Goal: Information Seeking & Learning: Learn about a topic

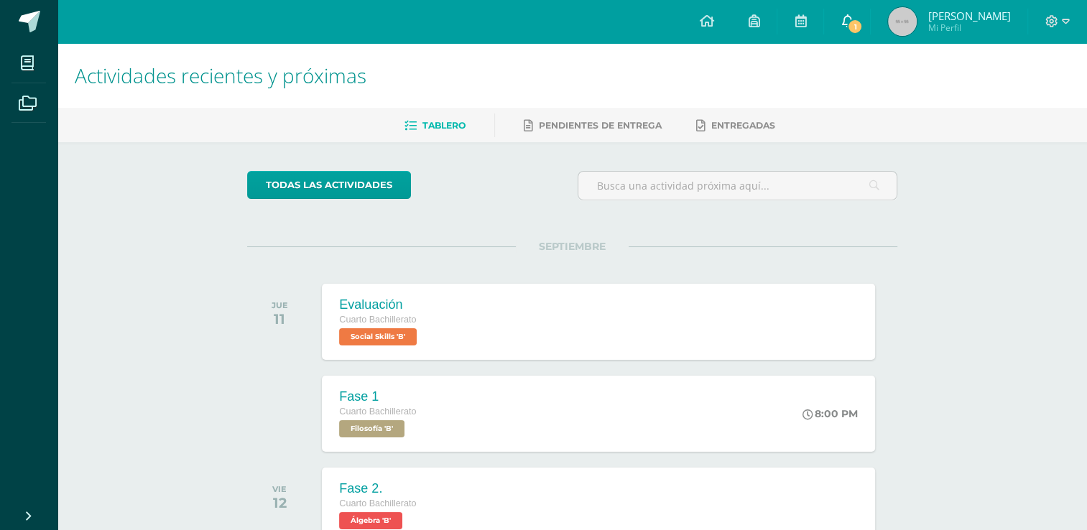
click at [854, 29] on link "1" at bounding box center [847, 21] width 46 height 43
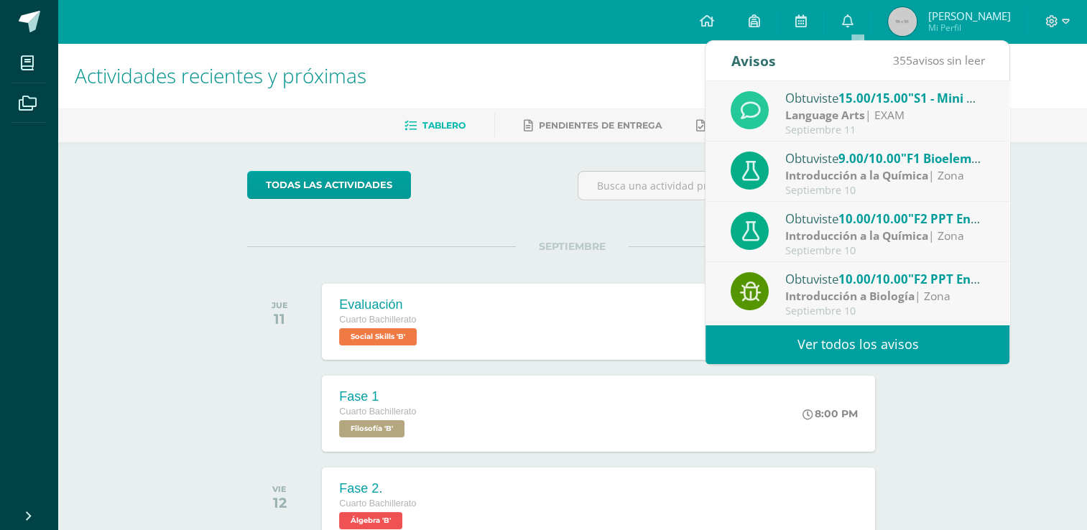
click at [856, 163] on span "9.00/10.00" at bounding box center [870, 158] width 63 height 17
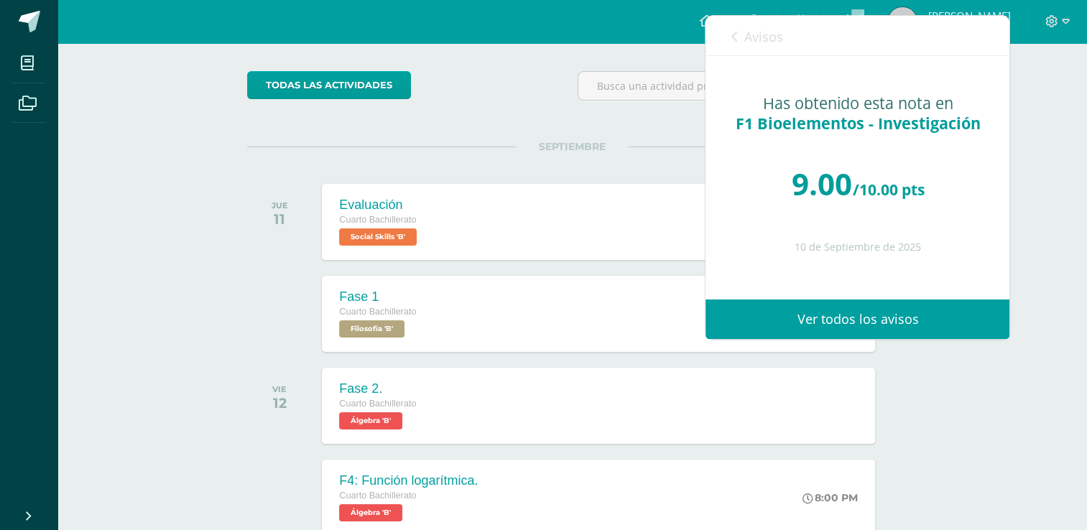
scroll to position [98, 0]
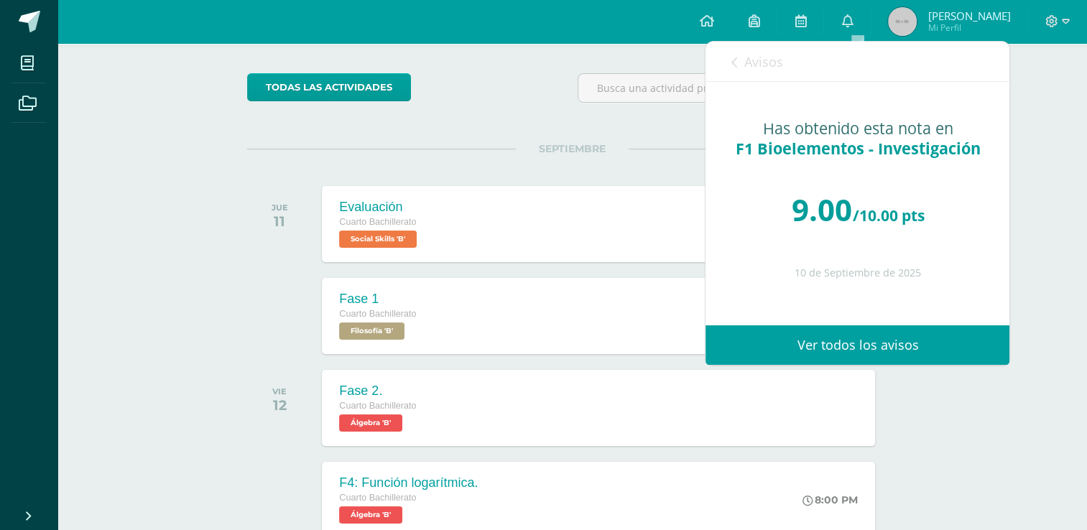
click at [742, 53] on link "Avisos" at bounding box center [757, 62] width 52 height 41
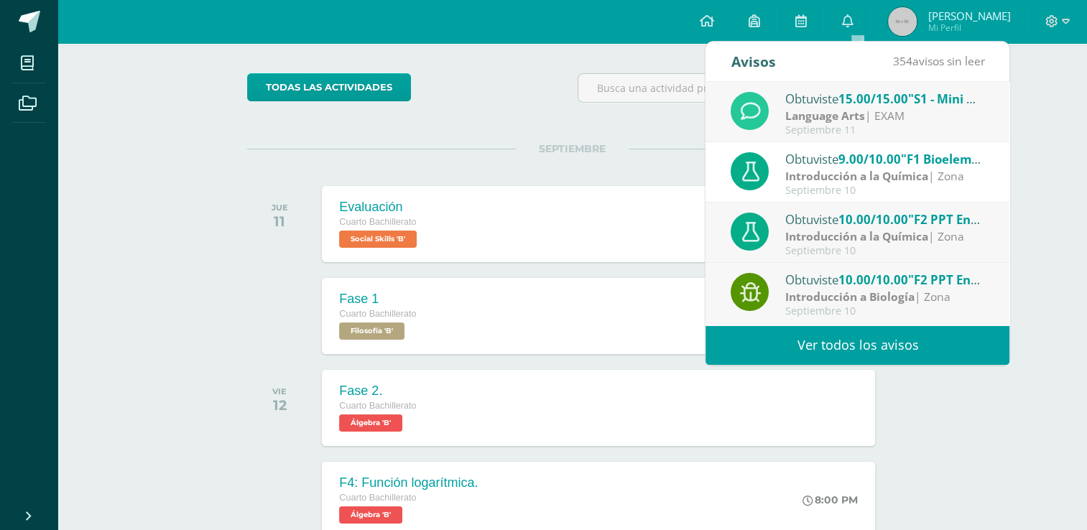
click at [861, 239] on strong "Introducción a la Química" at bounding box center [856, 236] width 143 height 16
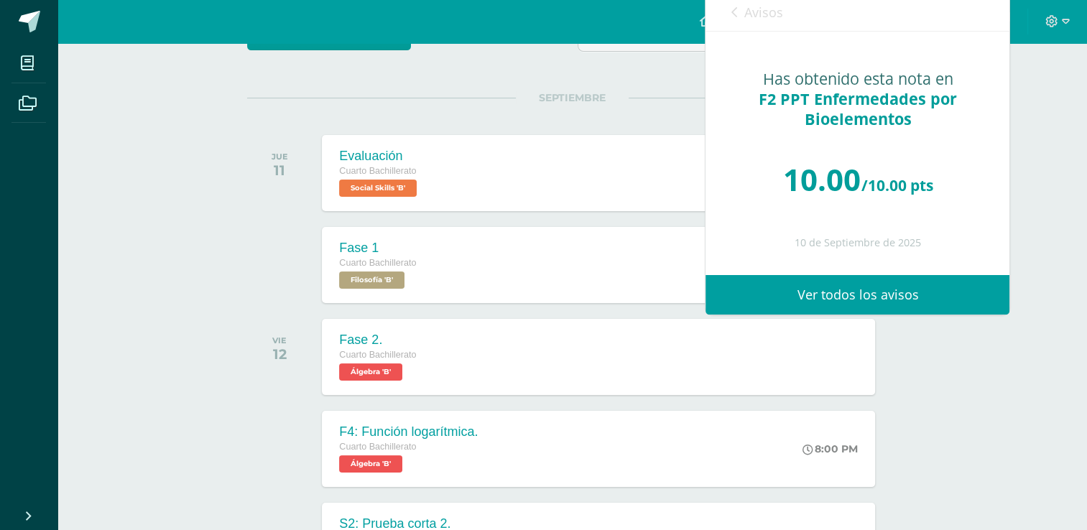
scroll to position [149, 0]
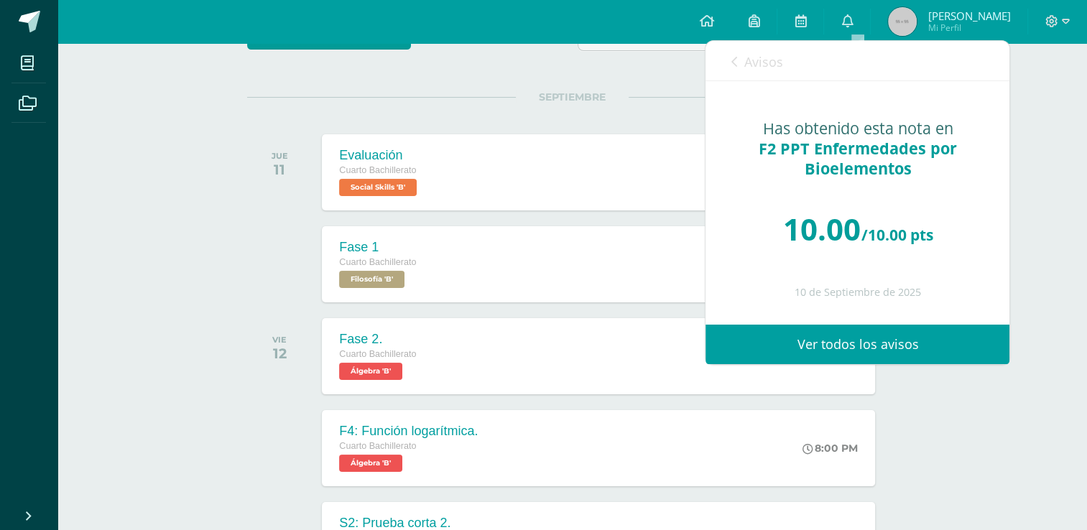
click at [748, 53] on span "Avisos" at bounding box center [763, 61] width 39 height 17
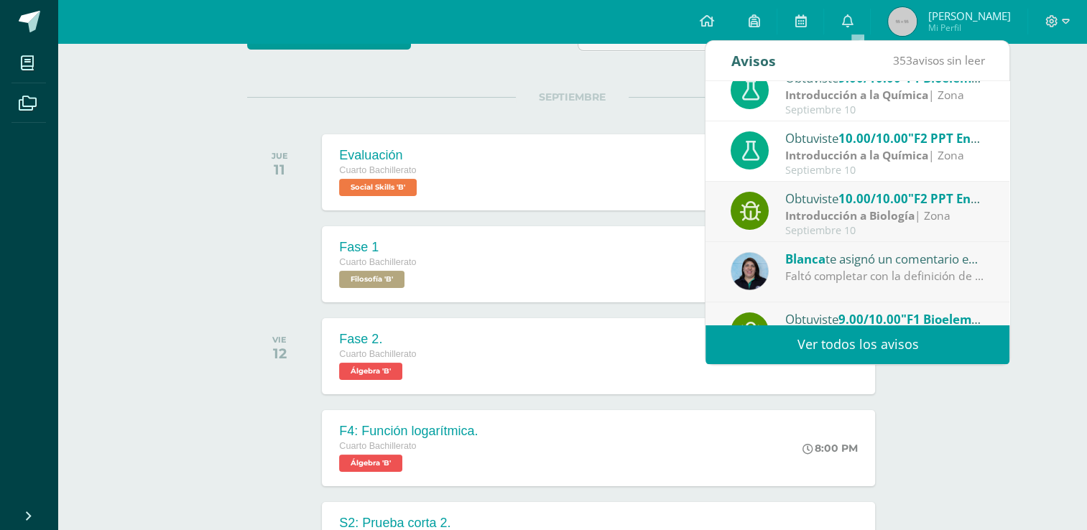
scroll to position [86, 0]
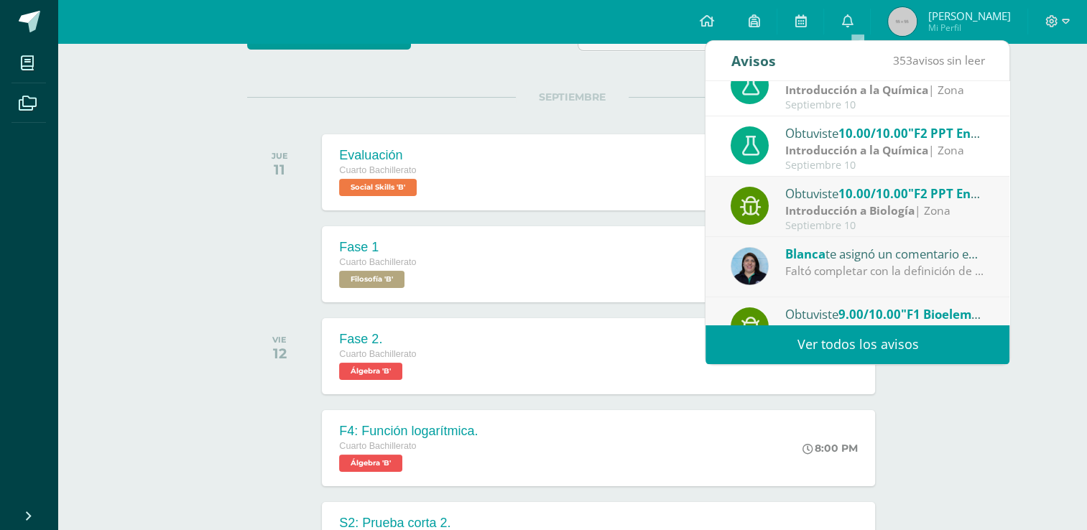
click at [846, 215] on strong "Introducción a Biología" at bounding box center [849, 211] width 129 height 16
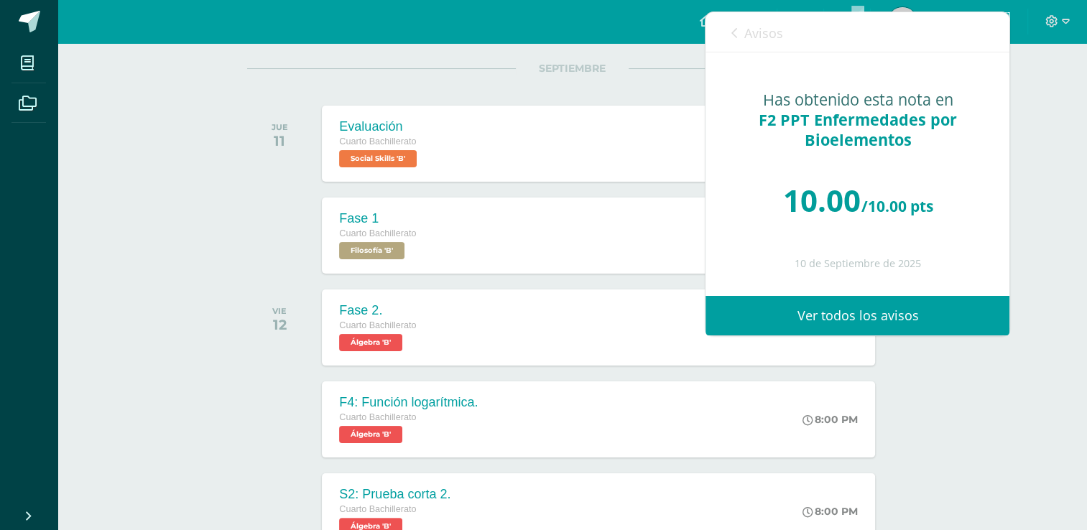
scroll to position [181, 0]
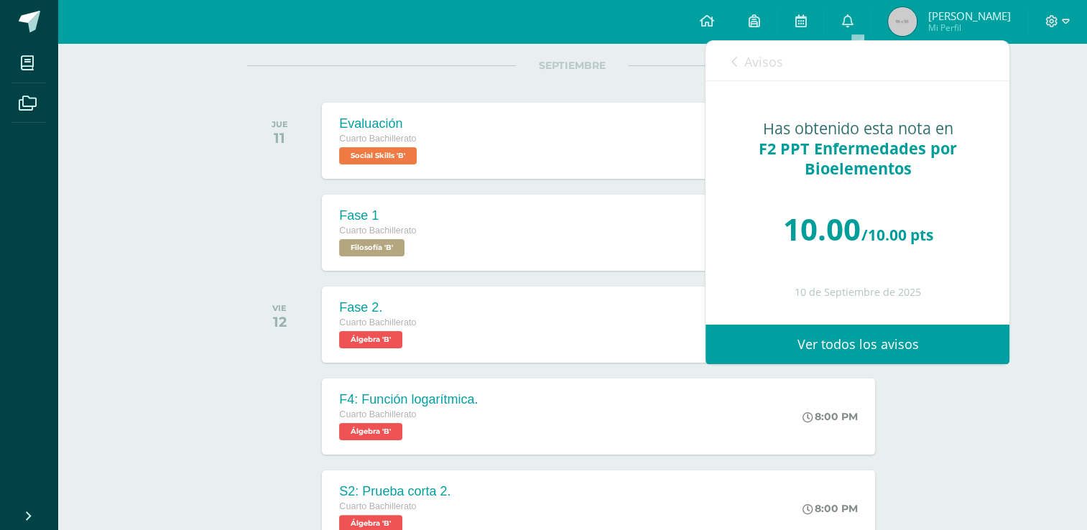
click at [767, 63] on span "Avisos" at bounding box center [763, 61] width 39 height 17
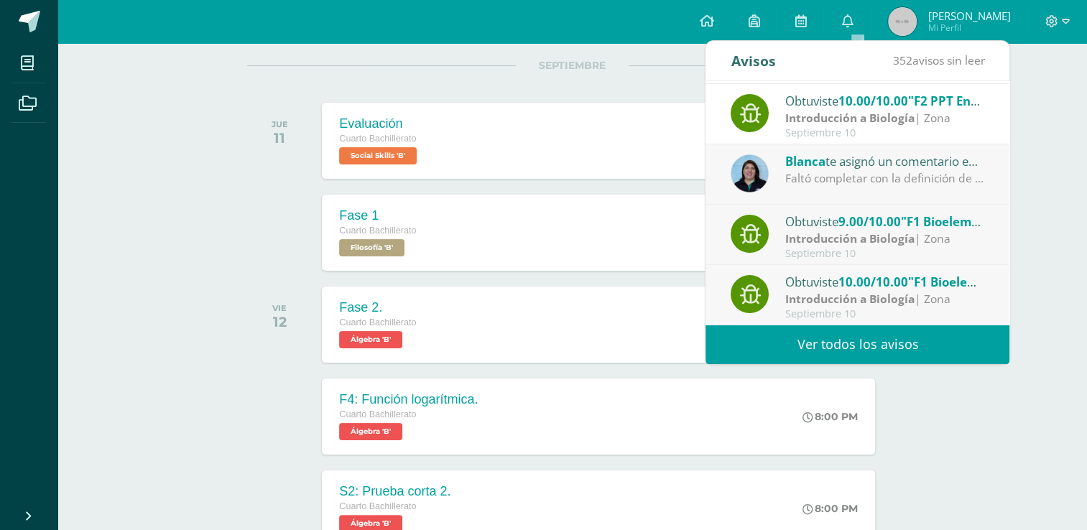
scroll to position [184, 0]
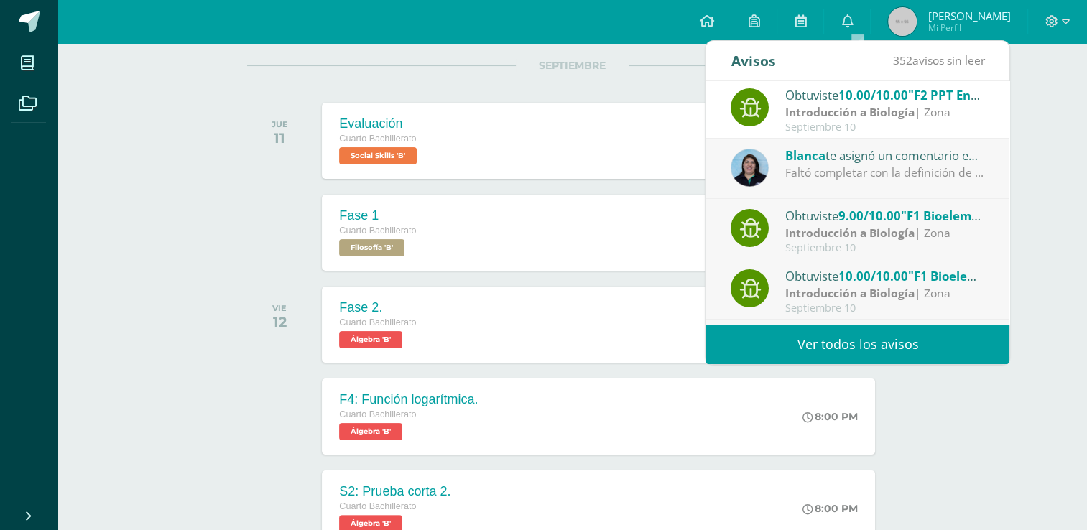
click at [847, 231] on strong "Introducción a Biología" at bounding box center [849, 233] width 129 height 16
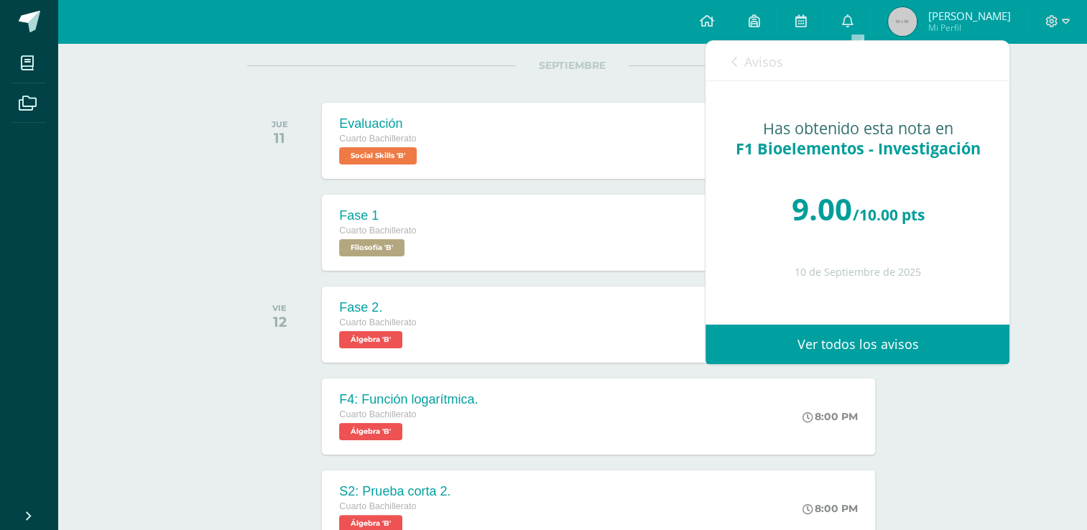
click at [761, 65] on span "Avisos" at bounding box center [763, 61] width 39 height 17
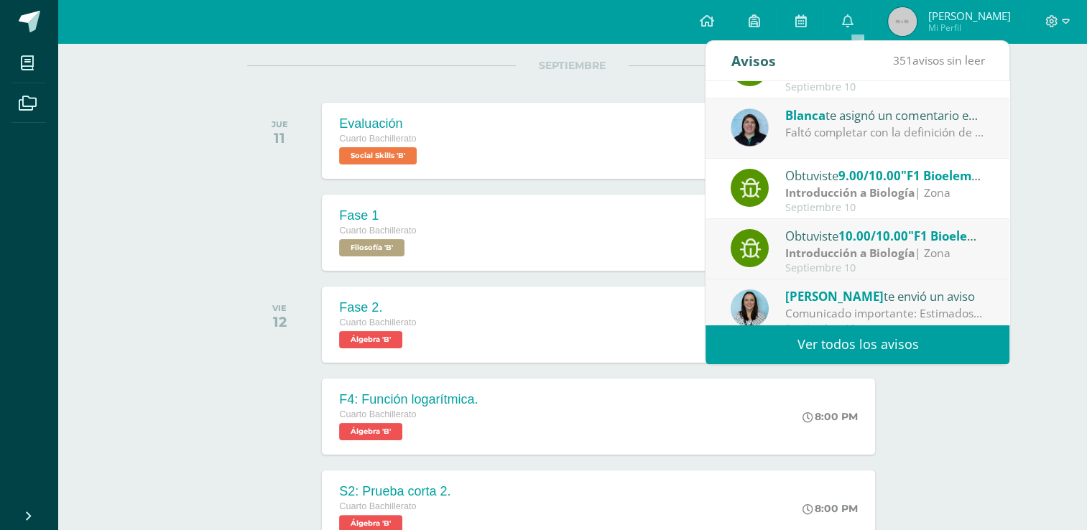
scroll to position [239, 0]
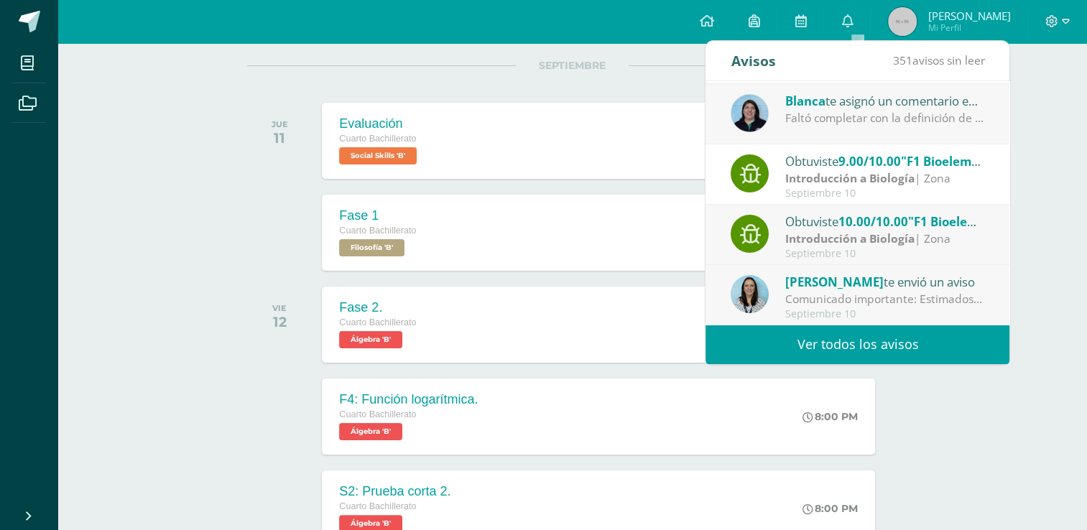
click at [880, 131] on div "[PERSON_NAME] te asignó un comentario en 'F1 Bioelementos - Investigación' para…" at bounding box center [858, 114] width 304 height 60
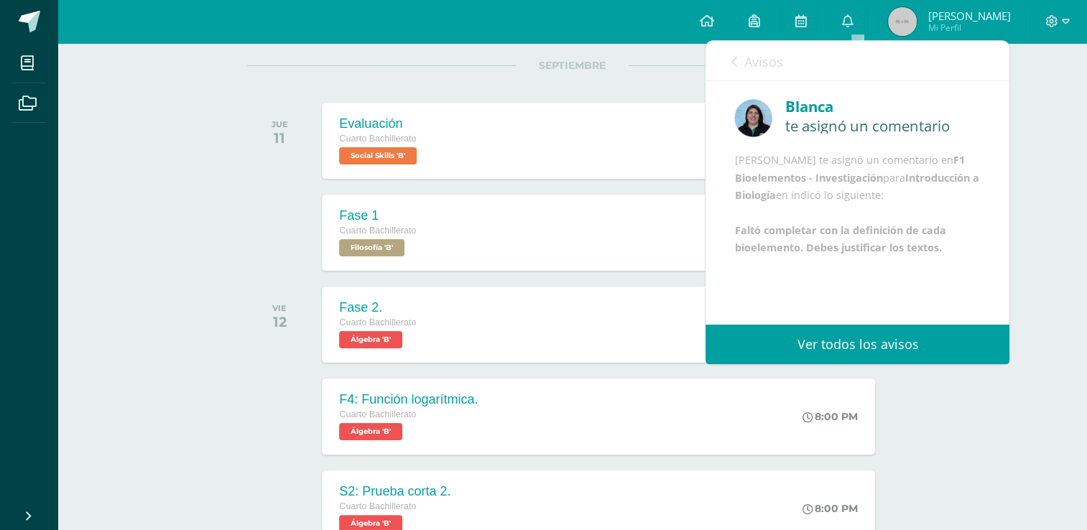
scroll to position [17, 0]
click at [739, 72] on link "Avisos" at bounding box center [757, 61] width 52 height 41
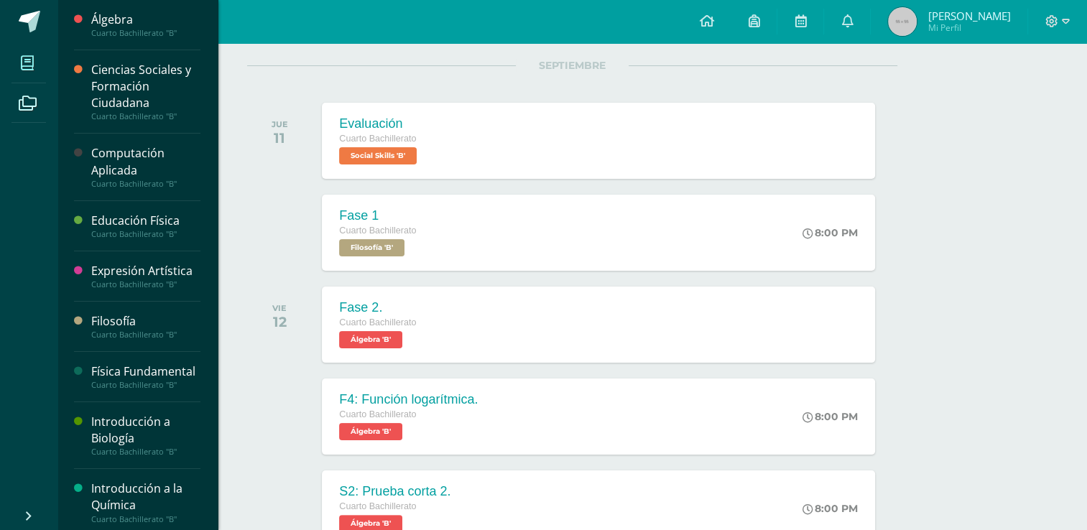
click at [24, 61] on icon at bounding box center [27, 63] width 13 height 14
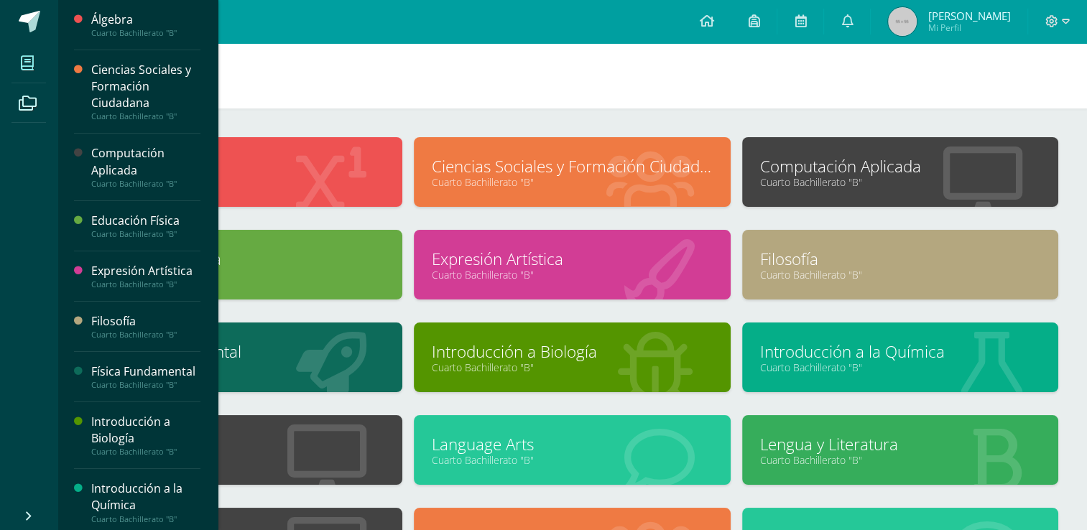
click at [563, 347] on link "Introducción a Biología" at bounding box center [572, 352] width 280 height 22
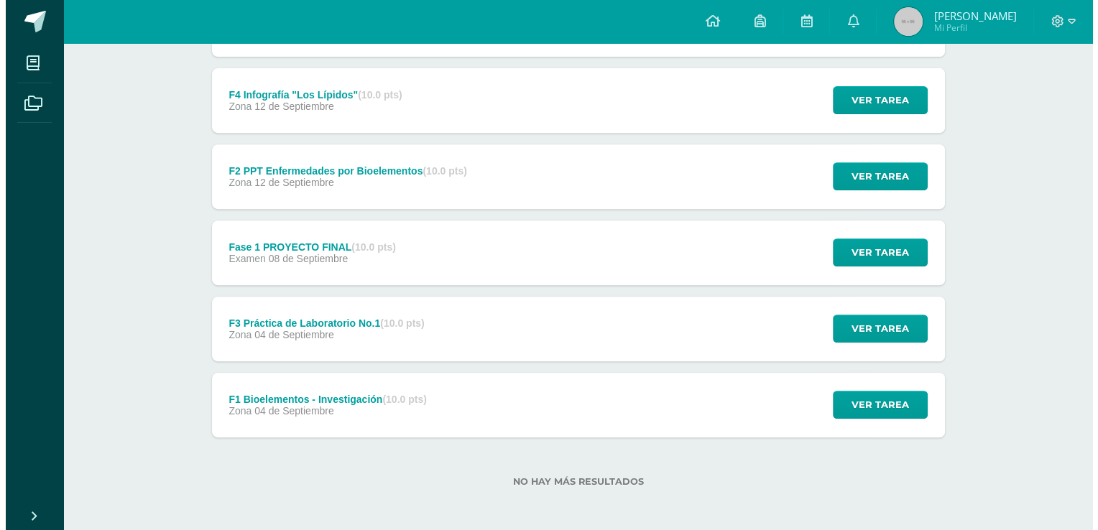
scroll to position [555, 0]
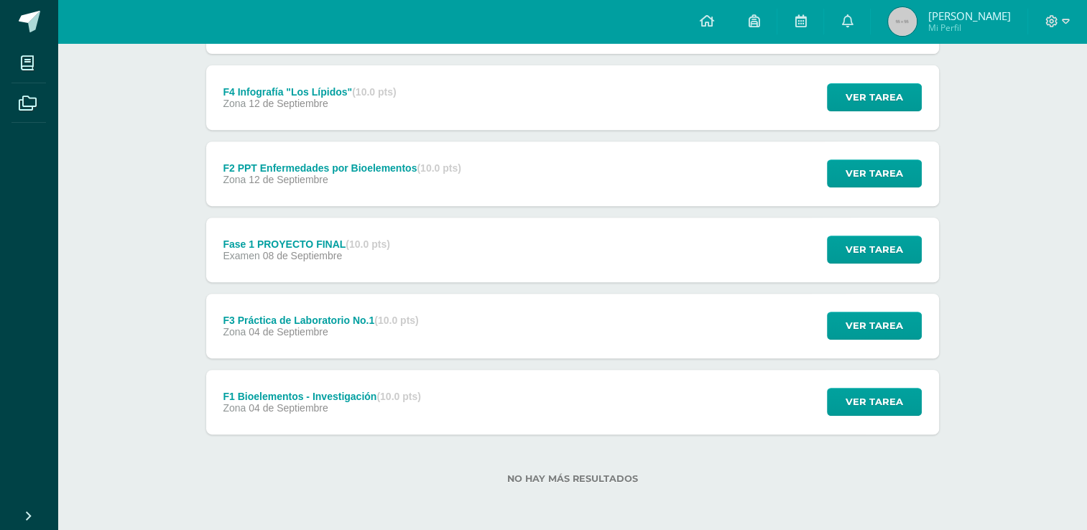
click at [364, 405] on div "Zona 04 de Septiembre" at bounding box center [322, 407] width 198 height 11
